Goal: Obtain resource: Obtain resource

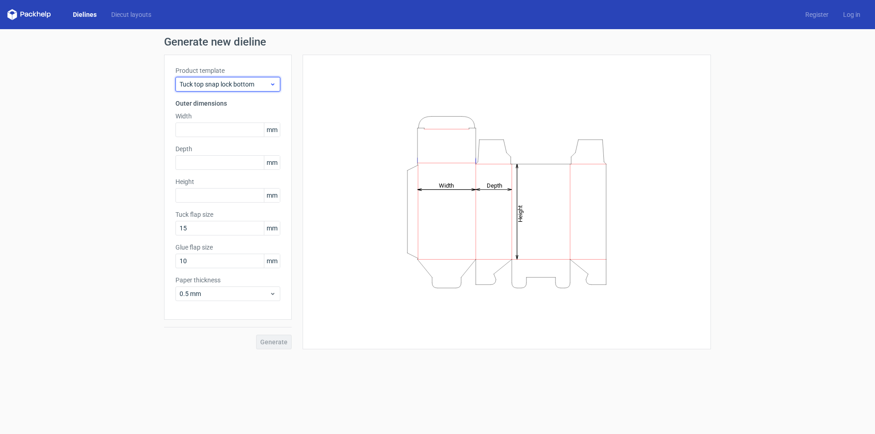
click at [272, 85] on icon at bounding box center [272, 84] width 7 height 7
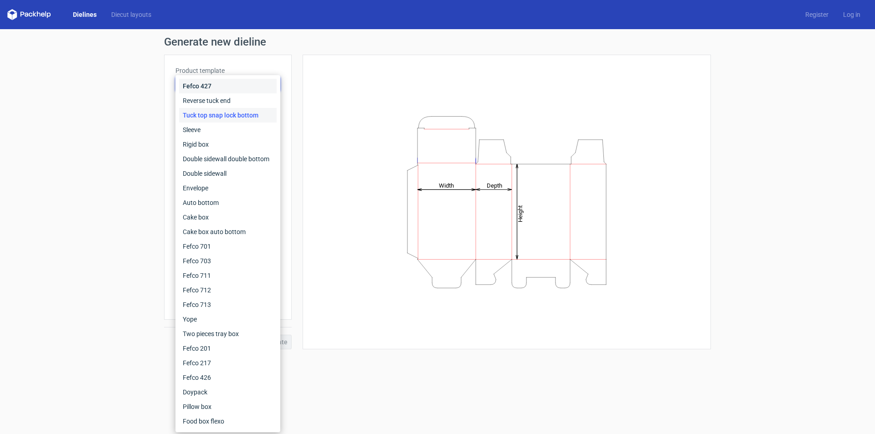
click at [221, 85] on div "Fefco 427" at bounding box center [228, 86] width 98 height 15
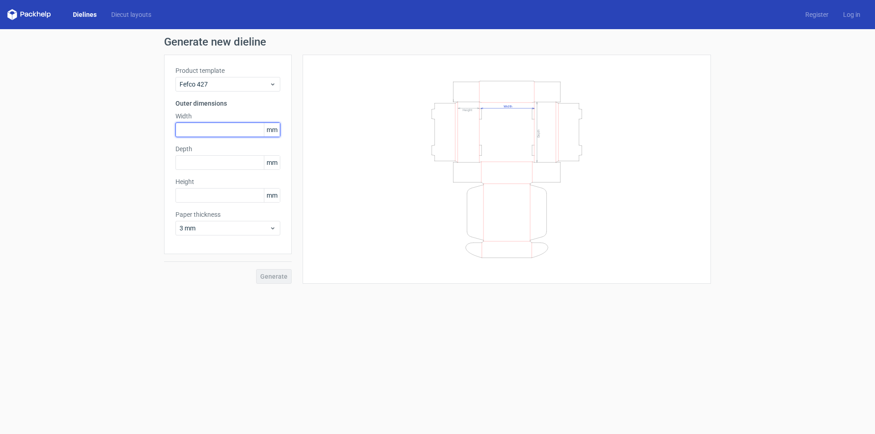
click at [197, 130] on input "text" at bounding box center [227, 130] width 105 height 15
type input "270"
click at [199, 164] on input "text" at bounding box center [227, 162] width 105 height 15
type input "270"
click at [201, 194] on input "text" at bounding box center [227, 195] width 105 height 15
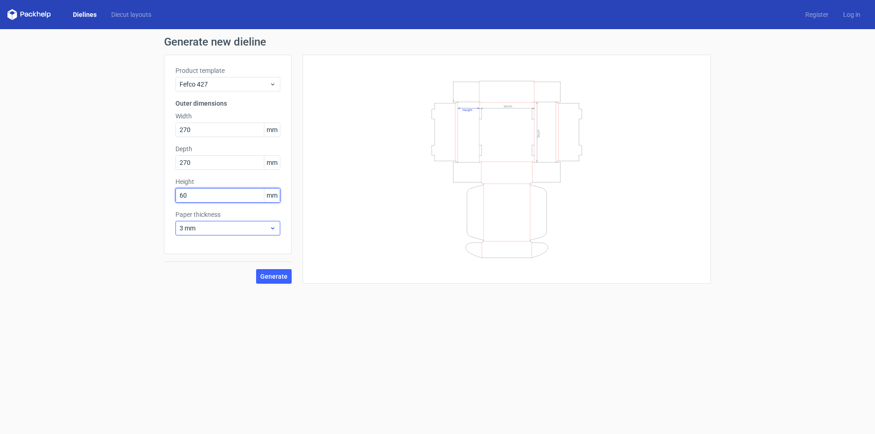
type input "60"
click at [276, 231] on icon at bounding box center [272, 228] width 7 height 7
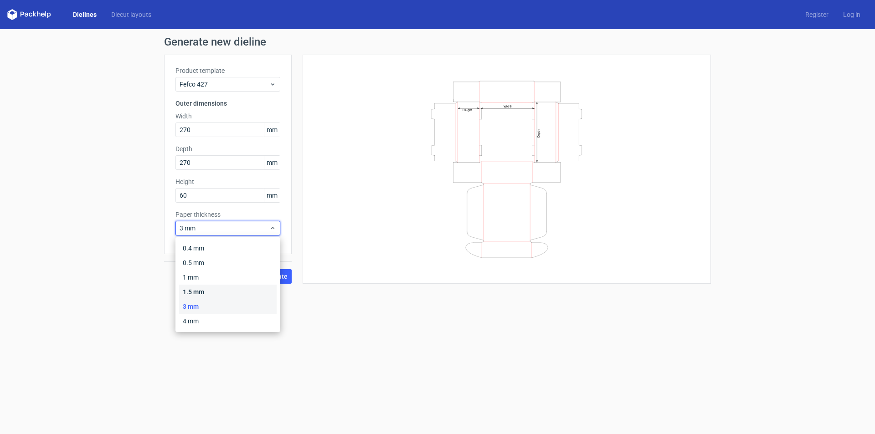
click at [215, 289] on div "1.5 mm" at bounding box center [228, 292] width 98 height 15
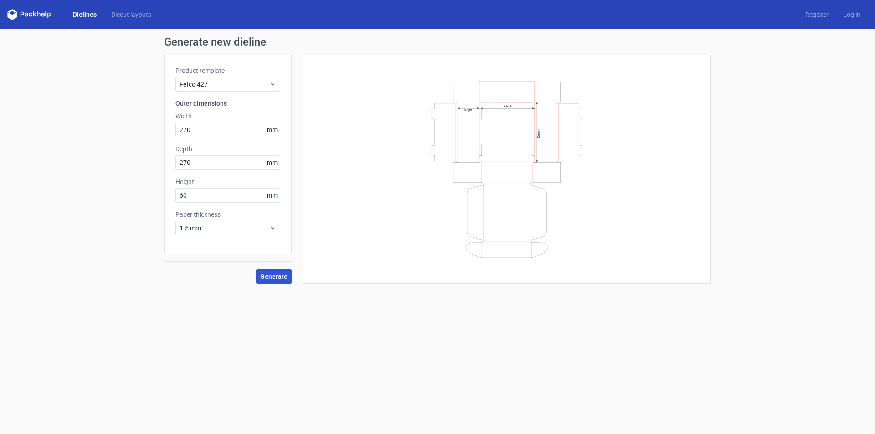
click at [263, 276] on span "Generate" at bounding box center [273, 276] width 27 height 6
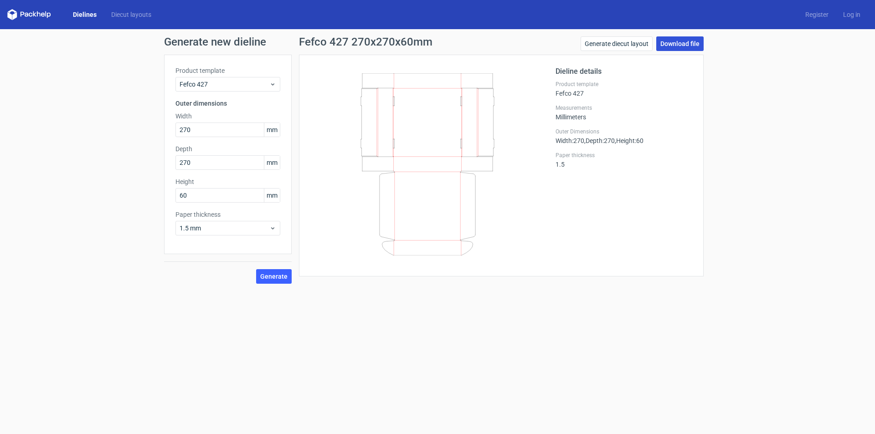
click at [693, 42] on link "Download file" at bounding box center [679, 43] width 47 height 15
click at [246, 82] on span "Fefco 427" at bounding box center [225, 84] width 90 height 9
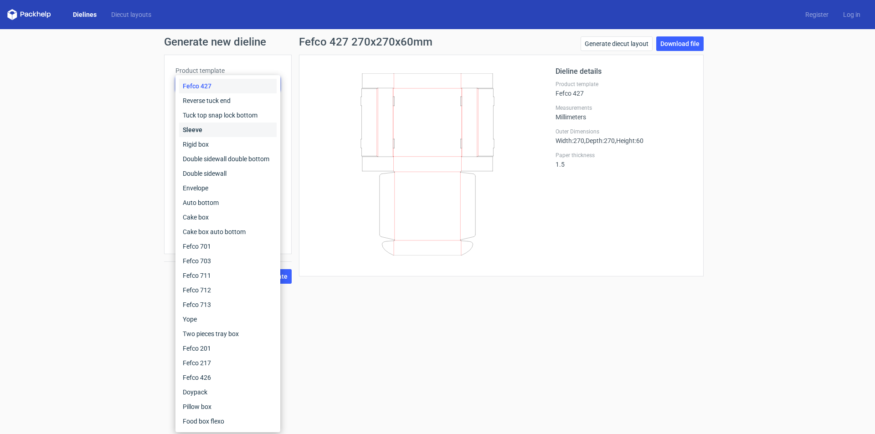
click at [217, 131] on div "Sleeve" at bounding box center [228, 130] width 98 height 15
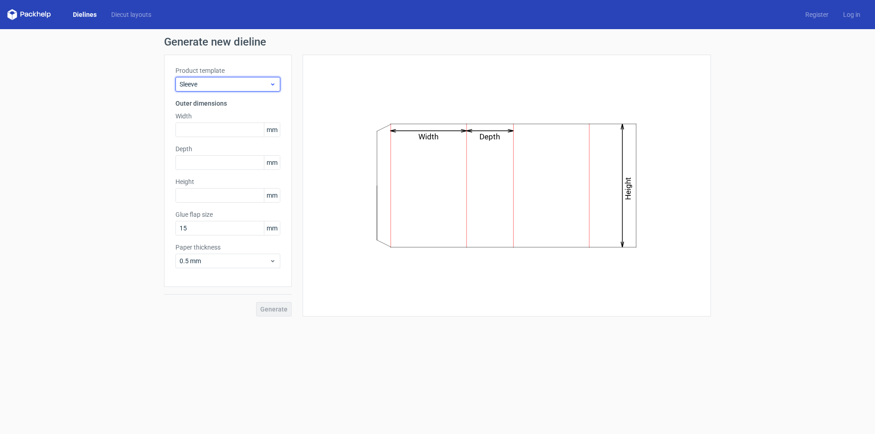
click at [248, 88] on span "Sleeve" at bounding box center [225, 84] width 90 height 9
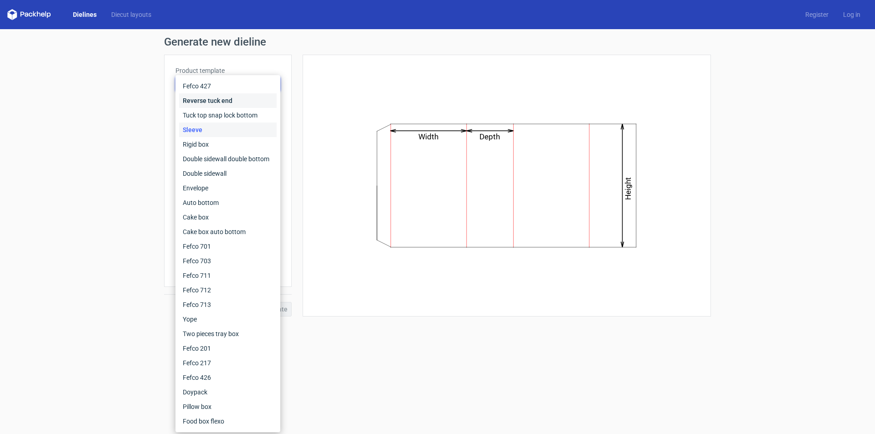
click at [235, 107] on div "Reverse tuck end" at bounding box center [228, 100] width 98 height 15
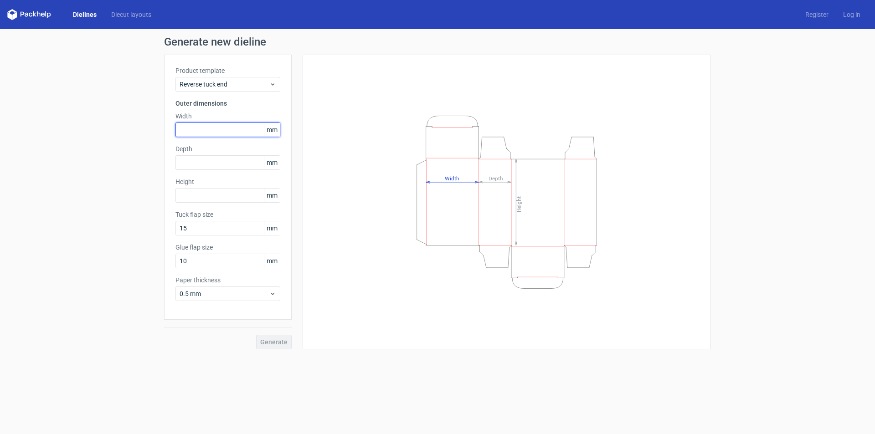
click at [231, 128] on input "text" at bounding box center [227, 130] width 105 height 15
type input "110"
type input "50"
type input "110"
type input "15"
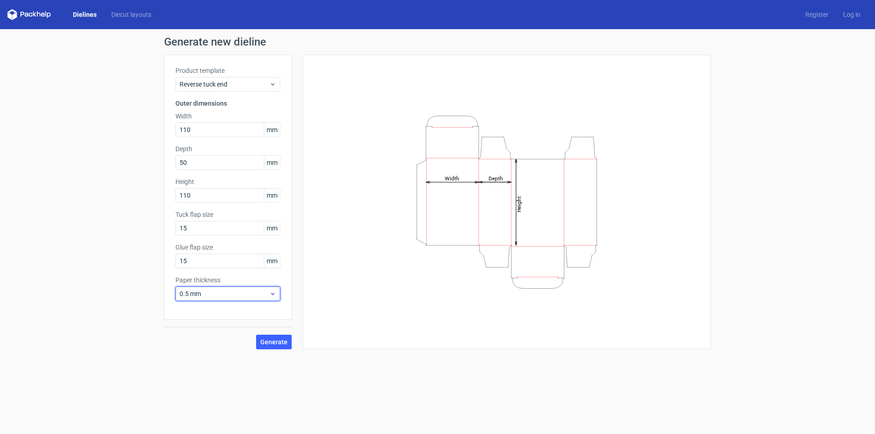
click at [275, 293] on icon at bounding box center [272, 293] width 7 height 7
click at [223, 344] on div "1 mm" at bounding box center [228, 343] width 98 height 15
click at [273, 293] on icon at bounding box center [272, 293] width 7 height 7
click at [205, 332] on div "0.5 mm" at bounding box center [228, 328] width 98 height 15
click at [269, 341] on span "Generate" at bounding box center [273, 342] width 27 height 6
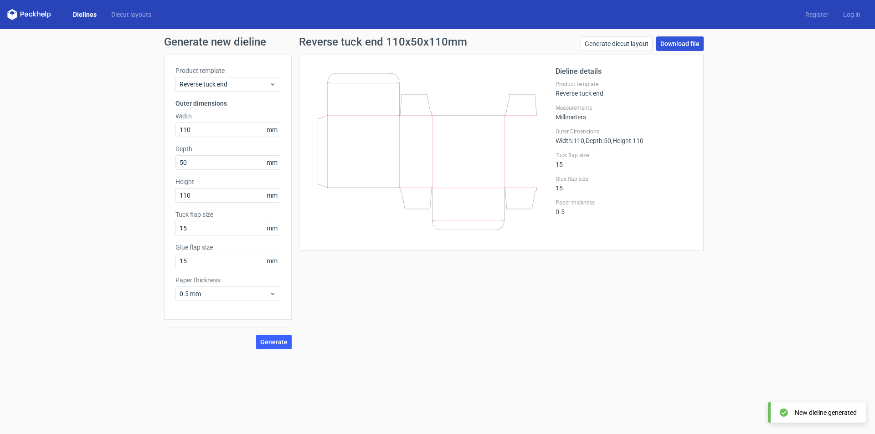
click at [663, 46] on link "Download file" at bounding box center [679, 43] width 47 height 15
drag, startPoint x: 174, startPoint y: 131, endPoint x: 166, endPoint y: 131, distance: 7.8
click at [166, 131] on div "Product template Reverse tuck end Outer dimensions Width 110 mm Depth 50 mm Hei…" at bounding box center [228, 187] width 128 height 265
type input "105"
type input "35"
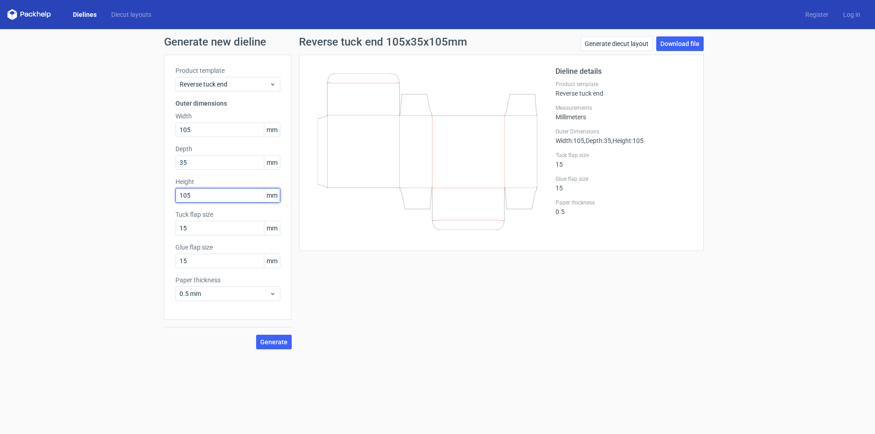
type input "105"
click at [271, 341] on span "Generate" at bounding box center [273, 342] width 27 height 6
click at [690, 45] on link "Download file" at bounding box center [679, 43] width 47 height 15
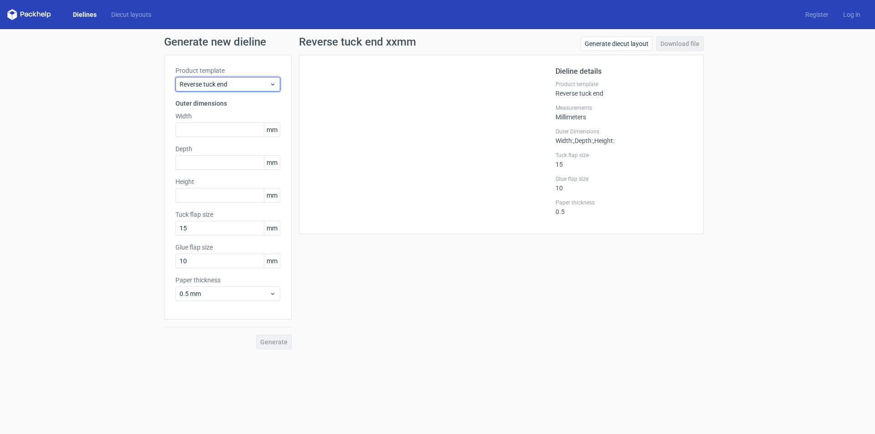
click at [210, 88] on span "Reverse tuck end" at bounding box center [225, 84] width 90 height 9
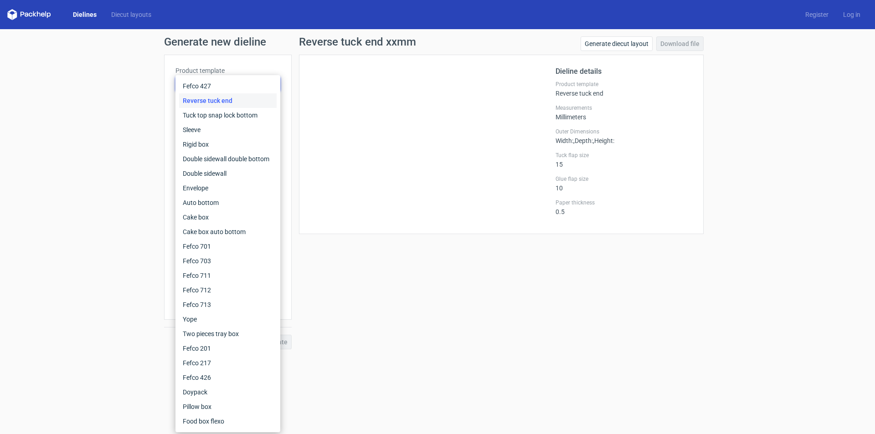
click at [210, 99] on div "Reverse tuck end" at bounding box center [228, 100] width 98 height 15
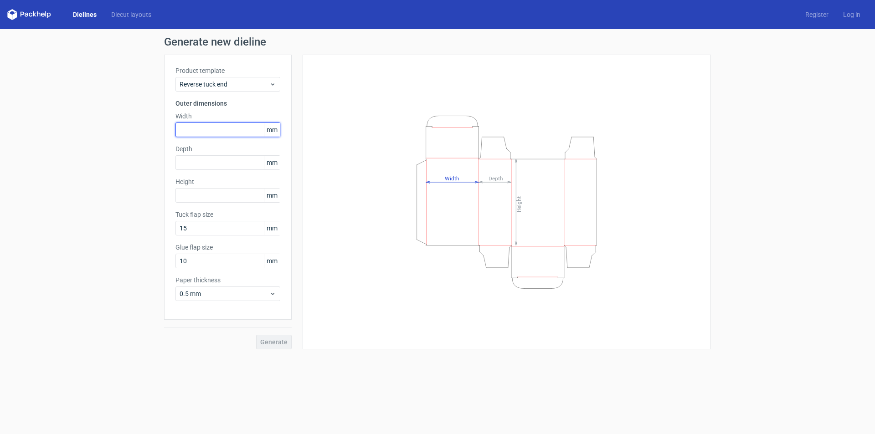
click at [189, 129] on input "text" at bounding box center [227, 130] width 105 height 15
click at [204, 130] on input "text" at bounding box center [227, 130] width 105 height 15
type input "105"
type input "35"
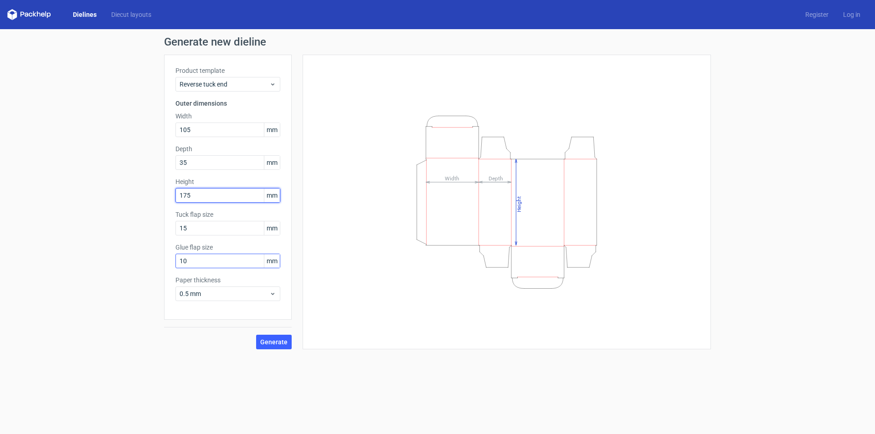
type input "175"
drag, startPoint x: 197, startPoint y: 261, endPoint x: 170, endPoint y: 262, distance: 26.9
click at [170, 262] on div "Product template Reverse tuck end Outer dimensions Width 105 mm Depth 35 mm Hei…" at bounding box center [228, 187] width 128 height 265
type input "15"
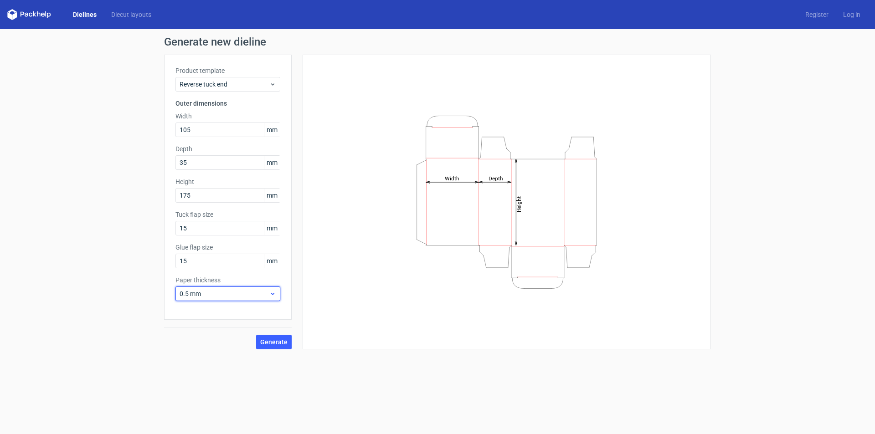
click at [230, 292] on span "0.5 mm" at bounding box center [225, 293] width 90 height 9
click at [212, 329] on div "0.5 mm" at bounding box center [228, 328] width 98 height 15
click at [273, 341] on span "Generate" at bounding box center [273, 342] width 27 height 6
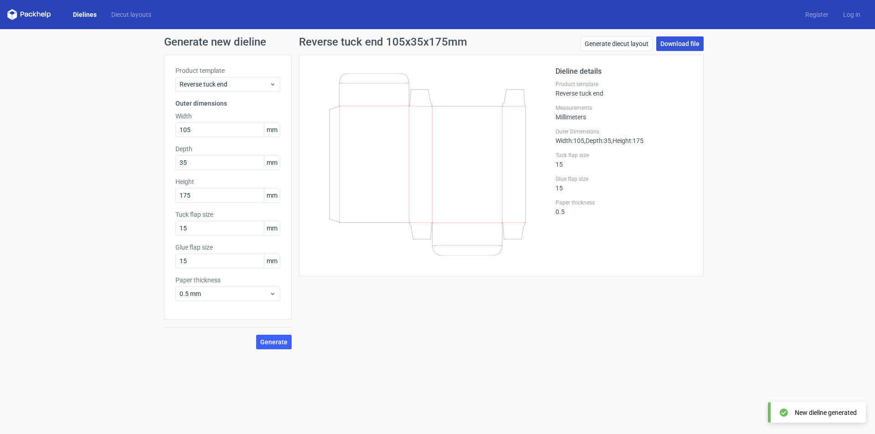
click at [675, 45] on link "Download file" at bounding box center [679, 43] width 47 height 15
drag, startPoint x: 203, startPoint y: 128, endPoint x: 173, endPoint y: 129, distance: 30.6
click at [173, 129] on div "Product template Reverse tuck end Outer dimensions Width 105 mm Depth 35 mm Hei…" at bounding box center [228, 187] width 128 height 265
type input "95"
type input "20"
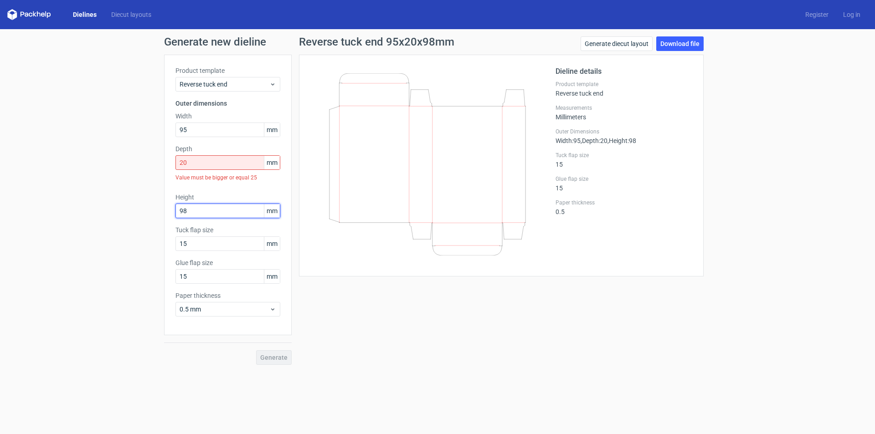
click at [218, 212] on input "98" at bounding box center [227, 211] width 105 height 15
type input "98"
click at [217, 160] on input "20" at bounding box center [227, 162] width 105 height 15
click at [221, 231] on label "Tuck flap size" at bounding box center [227, 230] width 105 height 9
drag, startPoint x: 221, startPoint y: 235, endPoint x: 225, endPoint y: 241, distance: 6.8
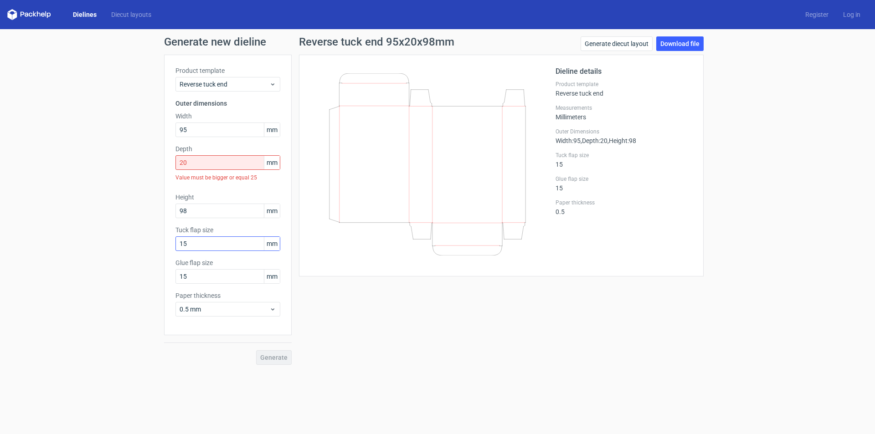
click at [221, 236] on div "Tuck flap size 15 mm" at bounding box center [227, 239] width 105 height 26
click at [225, 241] on input "15" at bounding box center [227, 244] width 105 height 15
click at [271, 165] on span "mm" at bounding box center [272, 163] width 16 height 14
drag, startPoint x: 272, startPoint y: 163, endPoint x: 284, endPoint y: 163, distance: 11.4
click at [284, 163] on div "Product template Reverse tuck end Outer dimensions Width 95 mm Depth 20 mm Valu…" at bounding box center [228, 195] width 128 height 281
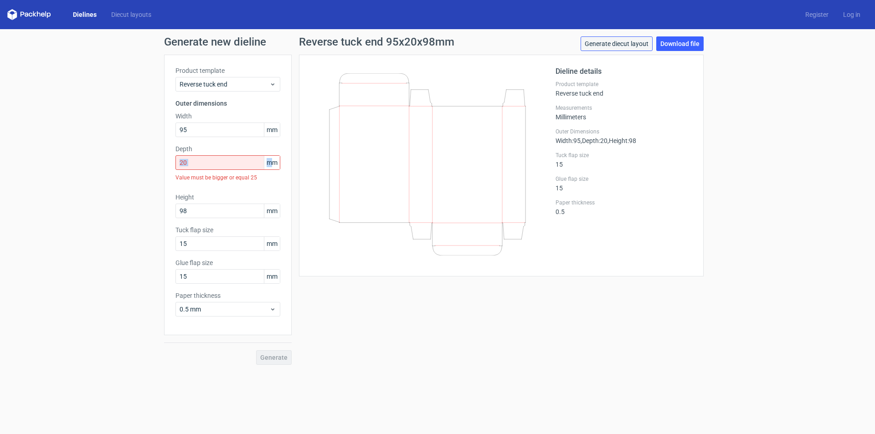
click at [629, 43] on link "Generate diecut layout" at bounding box center [617, 43] width 72 height 15
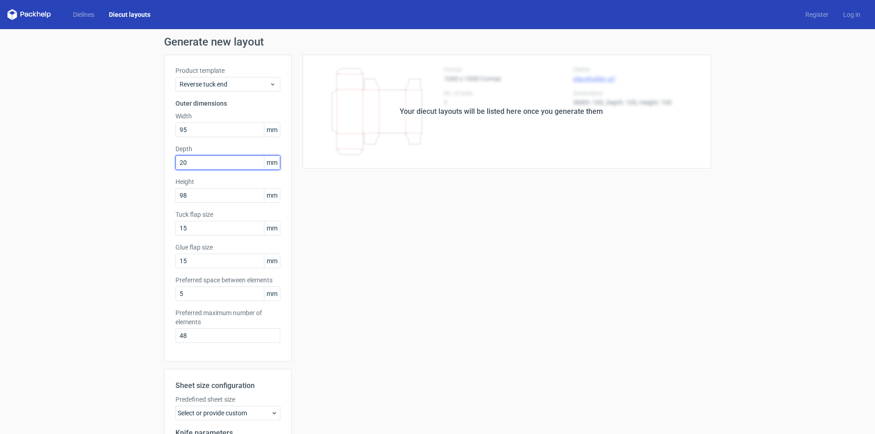
click at [219, 161] on input "20" at bounding box center [227, 162] width 105 height 15
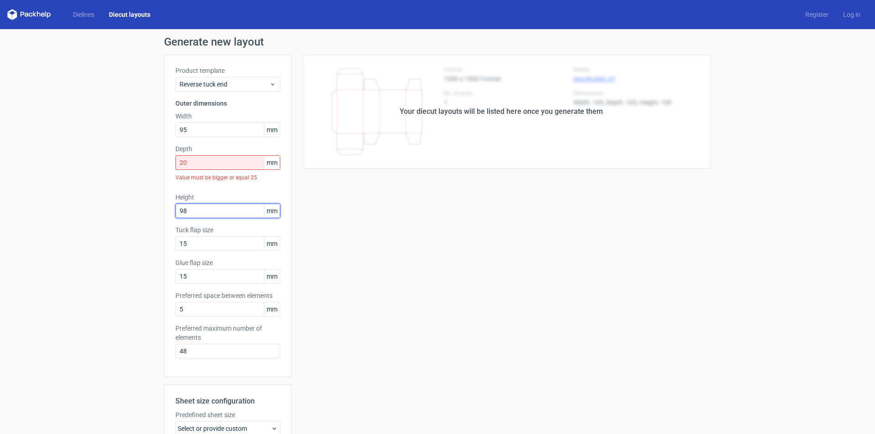
click at [214, 195] on div "Height 98 mm" at bounding box center [227, 206] width 105 height 26
click at [268, 164] on span "mm" at bounding box center [272, 163] width 16 height 14
